Goal: Find specific page/section: Find specific page/section

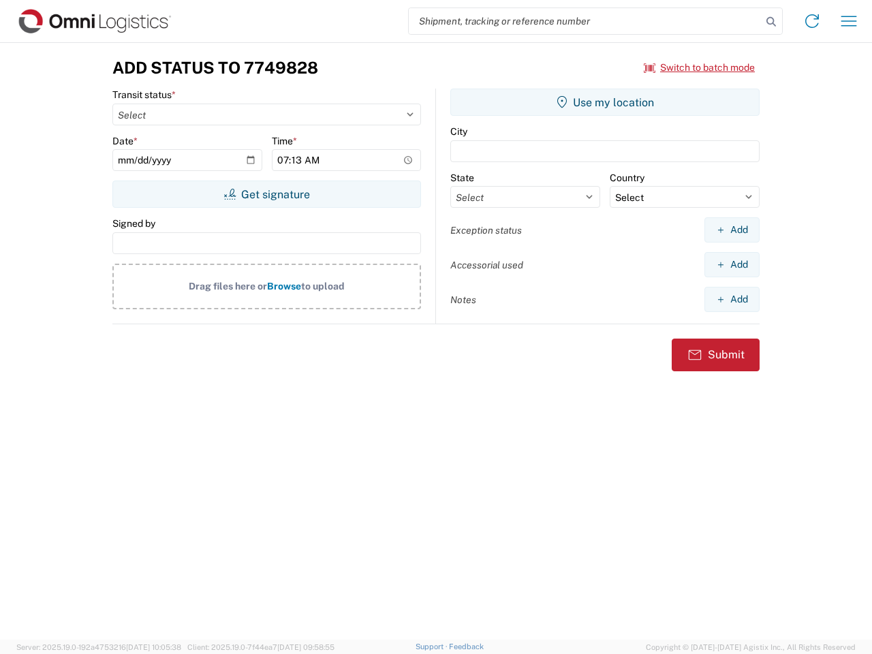
click at [585, 21] on input "search" at bounding box center [585, 21] width 353 height 26
click at [771, 22] on icon at bounding box center [771, 21] width 19 height 19
click at [812, 21] on icon at bounding box center [812, 21] width 22 height 22
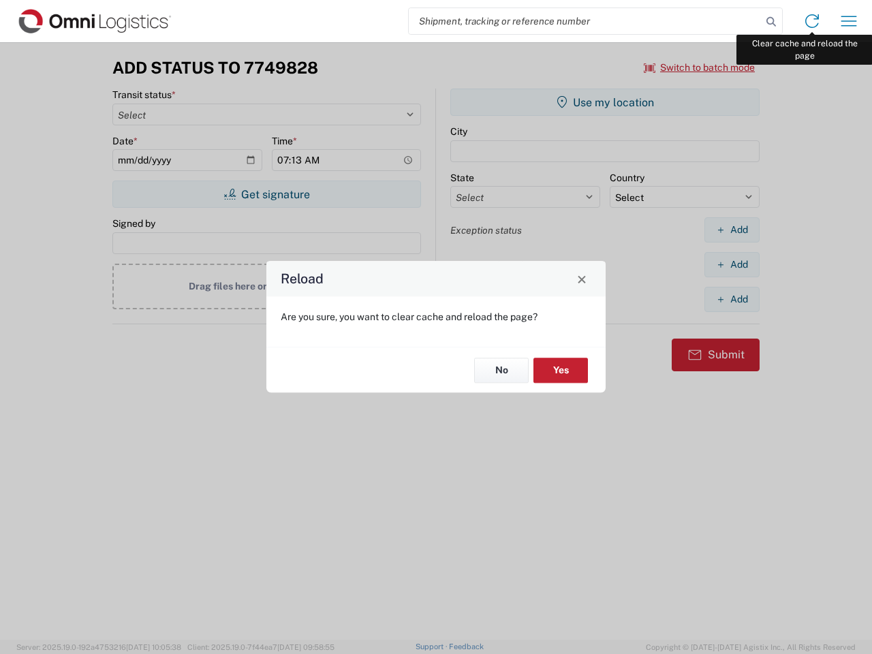
click at [849, 21] on div "Reload Are you sure, you want to clear cache and reload the page? No Yes" at bounding box center [436, 327] width 872 height 654
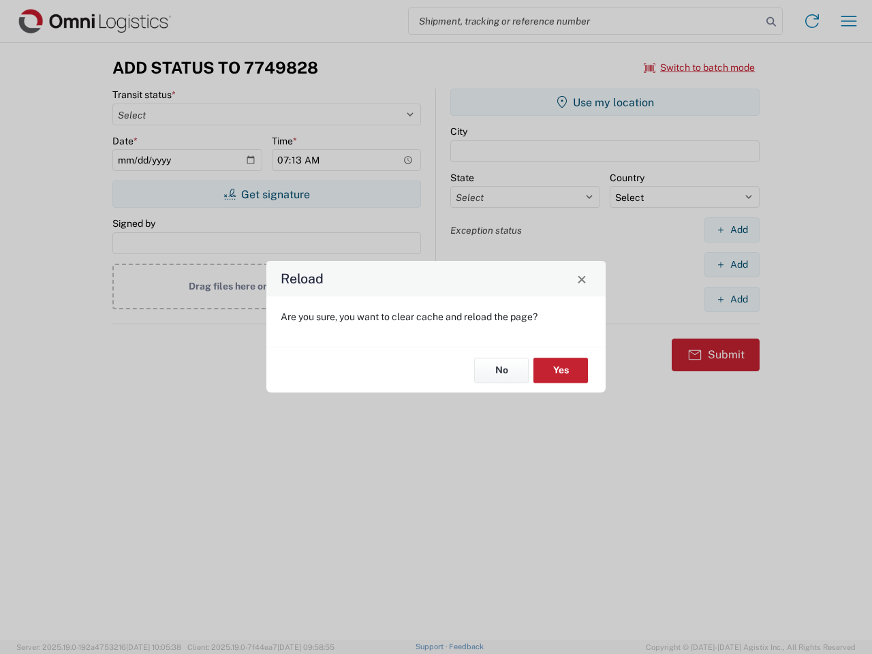
click at [700, 67] on div "Reload Are you sure, you want to clear cache and reload the page? No Yes" at bounding box center [436, 327] width 872 height 654
click at [266, 194] on div "Reload Are you sure, you want to clear cache and reload the page? No Yes" at bounding box center [436, 327] width 872 height 654
click at [605, 102] on div "Reload Are you sure, you want to clear cache and reload the page? No Yes" at bounding box center [436, 327] width 872 height 654
click at [732, 230] on div "Reload Are you sure, you want to clear cache and reload the page? No Yes" at bounding box center [436, 327] width 872 height 654
click at [732, 264] on div "Reload Are you sure, you want to clear cache and reload the page? No Yes" at bounding box center [436, 327] width 872 height 654
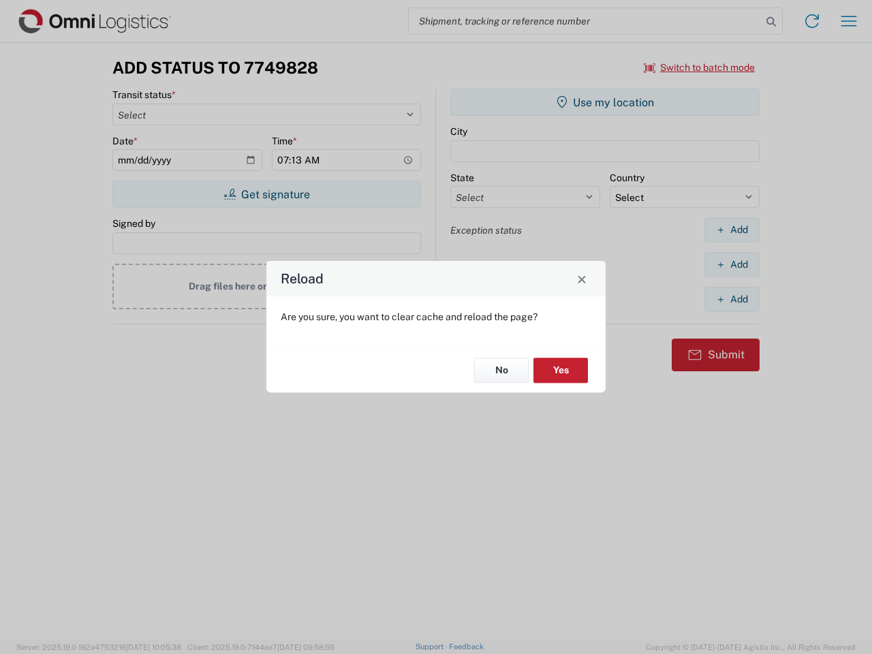
click at [732, 299] on div "Reload Are you sure, you want to clear cache and reload the page? No Yes" at bounding box center [436, 327] width 872 height 654
